Goal: Information Seeking & Learning: Compare options

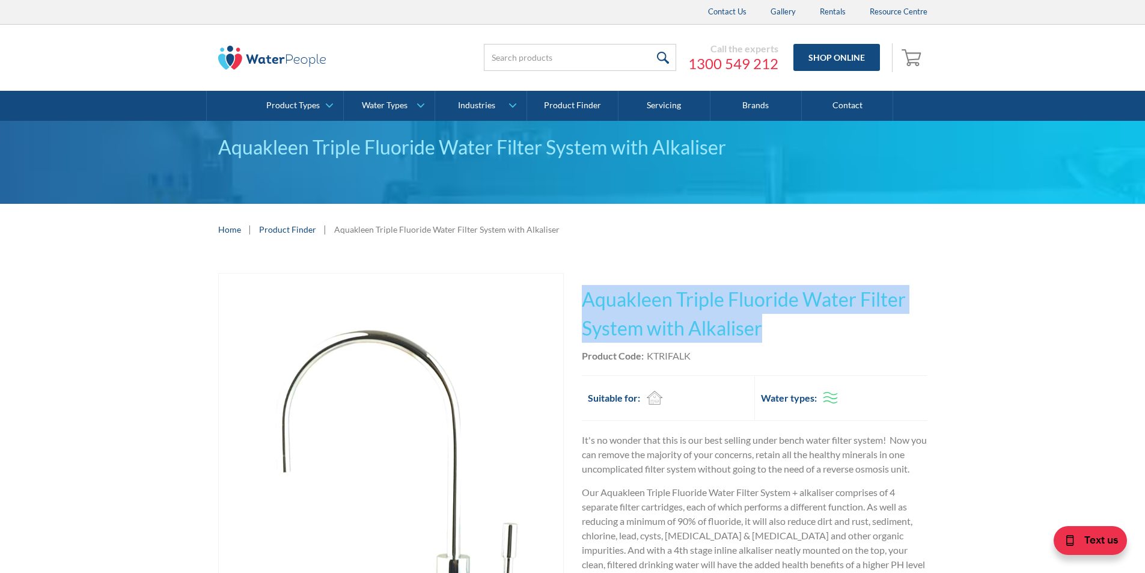
drag, startPoint x: 762, startPoint y: 324, endPoint x: 583, endPoint y: 297, distance: 181.2
click at [583, 297] on h1 "Aquakleen Triple Fluoride Water Filter System with Alkaliser" at bounding box center [754, 314] width 345 height 58
copy h1 "Aquakleen Triple Fluoride Water Filter System with Alkaliser"
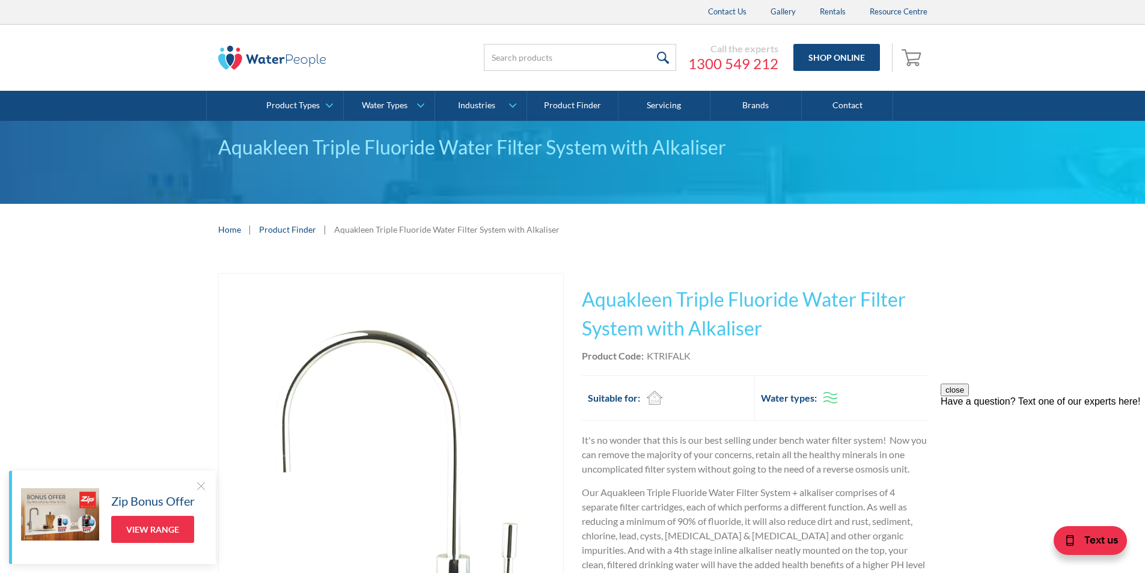
click at [695, 353] on div "Product Code: KTRIFALK" at bounding box center [754, 355] width 345 height 14
drag, startPoint x: 695, startPoint y: 352, endPoint x: 664, endPoint y: 348, distance: 31.5
click at [664, 348] on div "Product Code: KTRIFALK" at bounding box center [754, 355] width 345 height 14
click at [693, 361] on div "Product Code: KTRIFALK" at bounding box center [754, 355] width 345 height 14
click at [695, 356] on div "Product Code: KTRIFALK" at bounding box center [754, 355] width 345 height 14
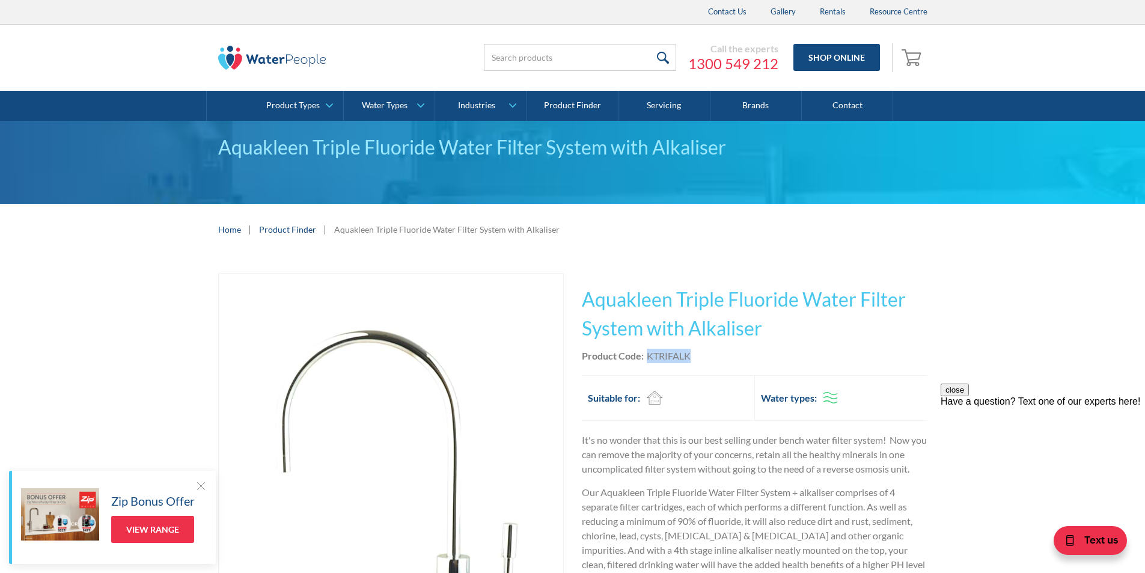
drag, startPoint x: 694, startPoint y: 354, endPoint x: 648, endPoint y: 356, distance: 45.7
click at [648, 356] on div "Product Code: KTRIFALK" at bounding box center [754, 355] width 345 height 14
copy div "KTRIFALK"
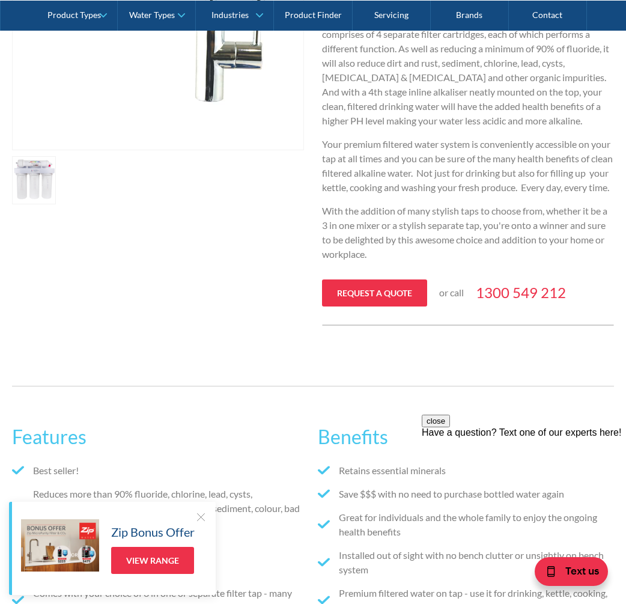
scroll to position [421, 0]
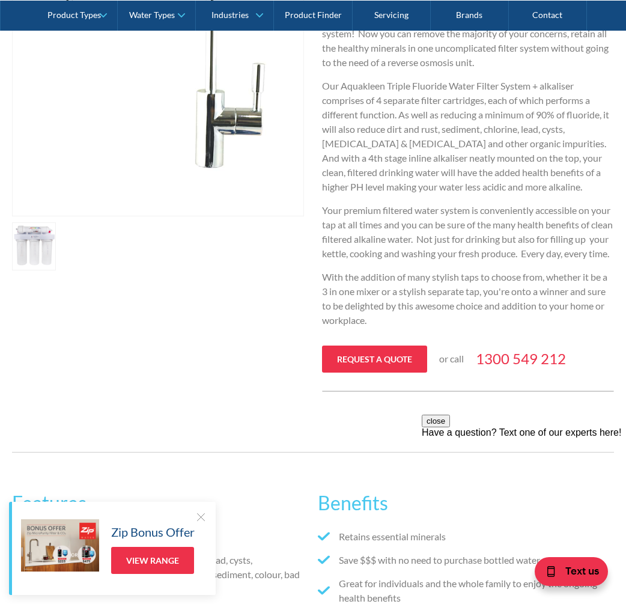
click at [38, 248] on link "open lightbox" at bounding box center [34, 246] width 44 height 48
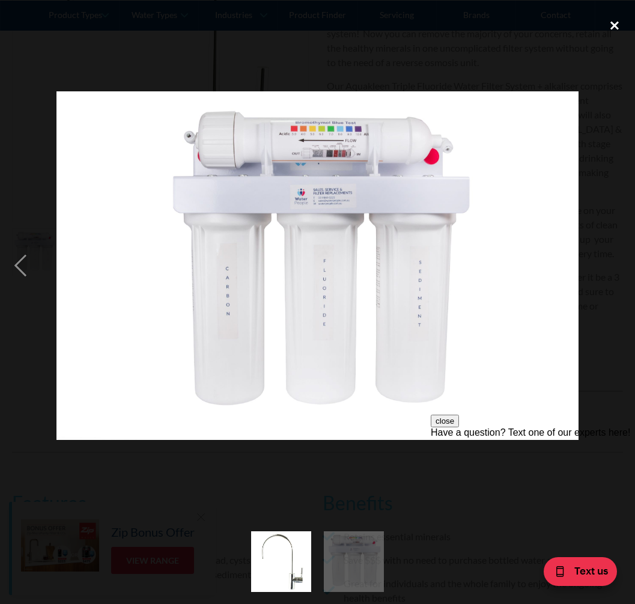
click at [612, 22] on div "close lightbox" at bounding box center [614, 25] width 41 height 26
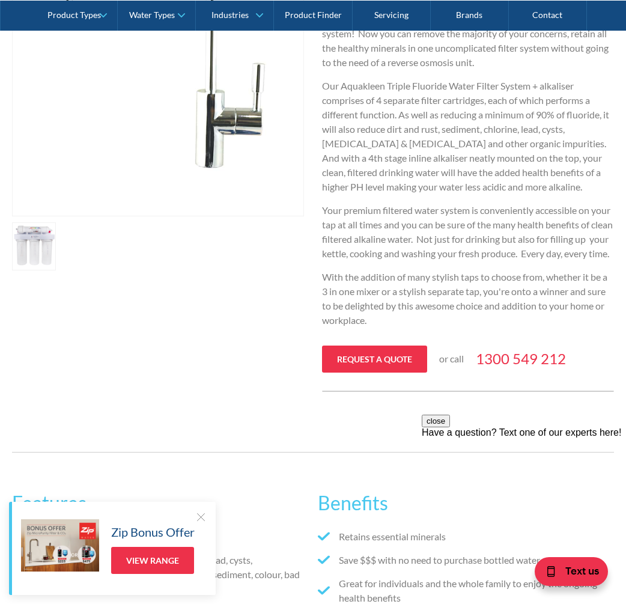
scroll to position [0, 0]
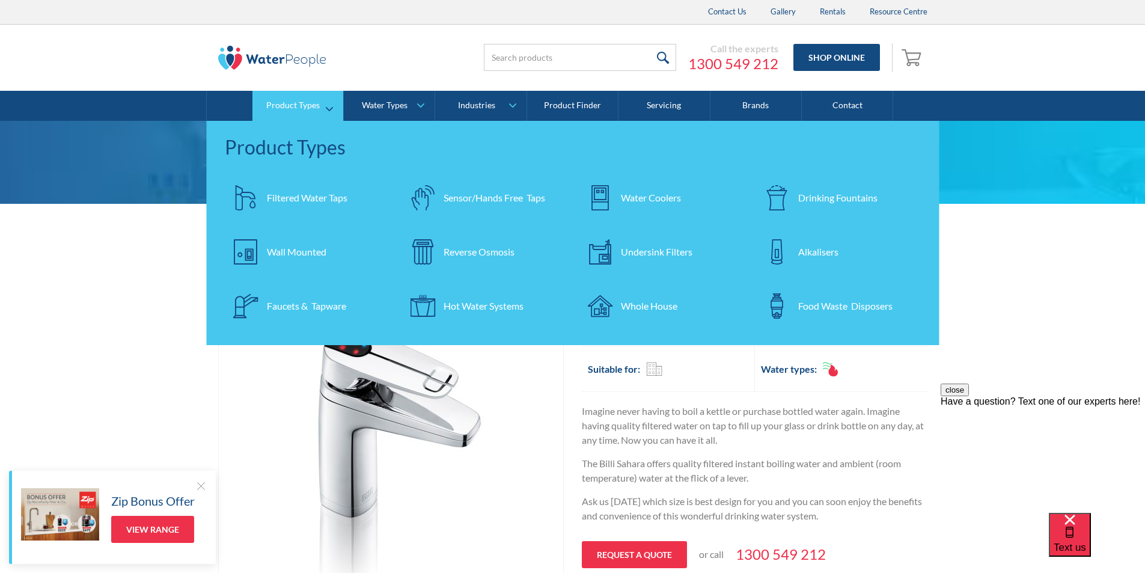
click at [639, 305] on div "Whole House" at bounding box center [649, 306] width 56 height 14
